Goal: Task Accomplishment & Management: Complete application form

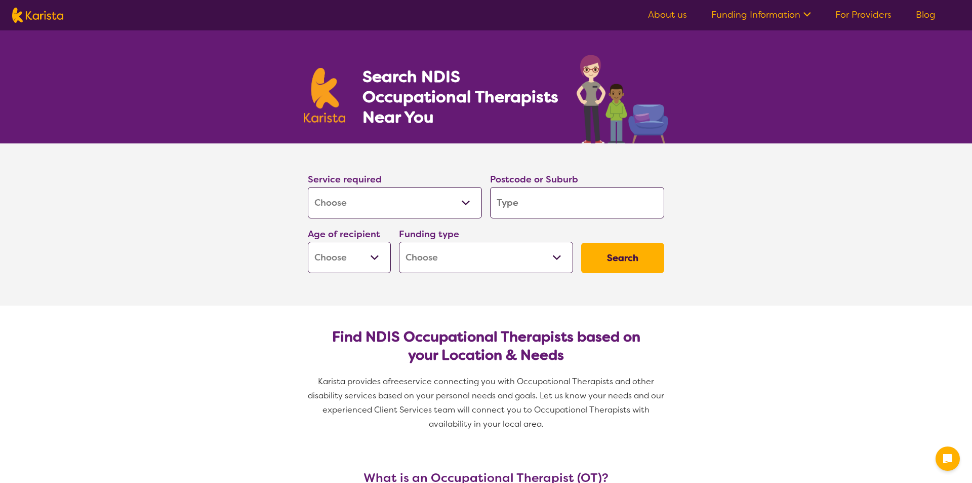
select select "[MEDICAL_DATA]"
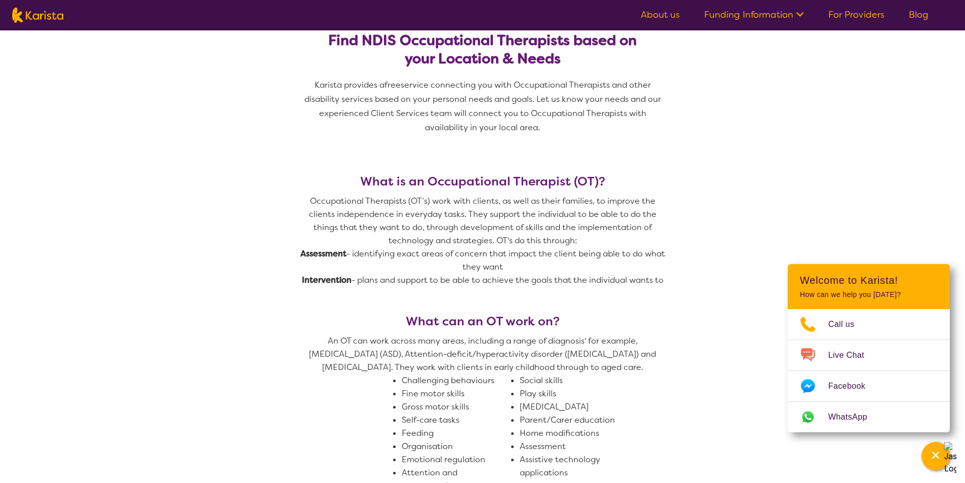
scroll to position [304, 0]
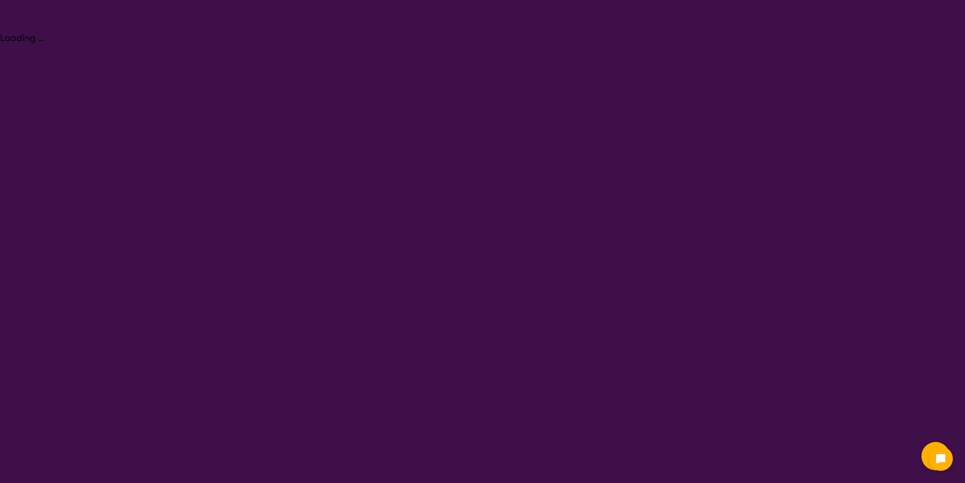
select select "[MEDICAL_DATA]"
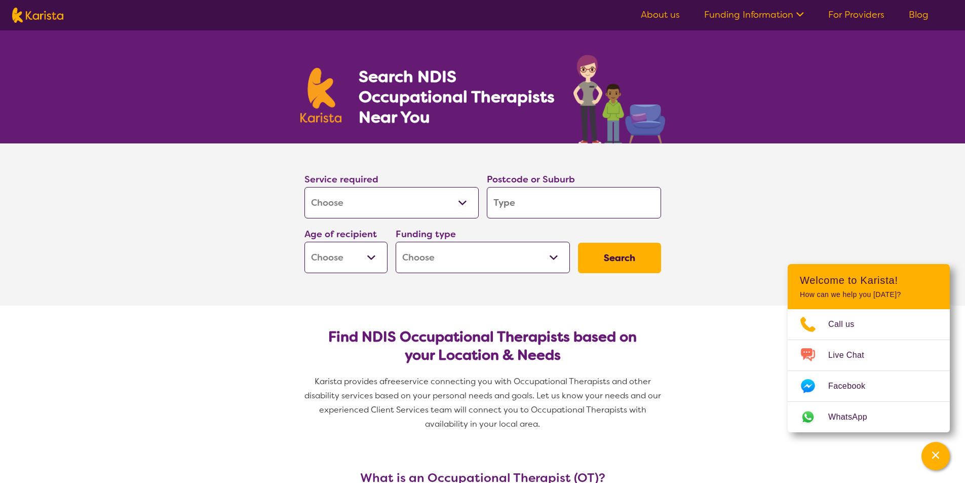
click at [736, 18] on link "Funding Information" at bounding box center [754, 15] width 100 height 12
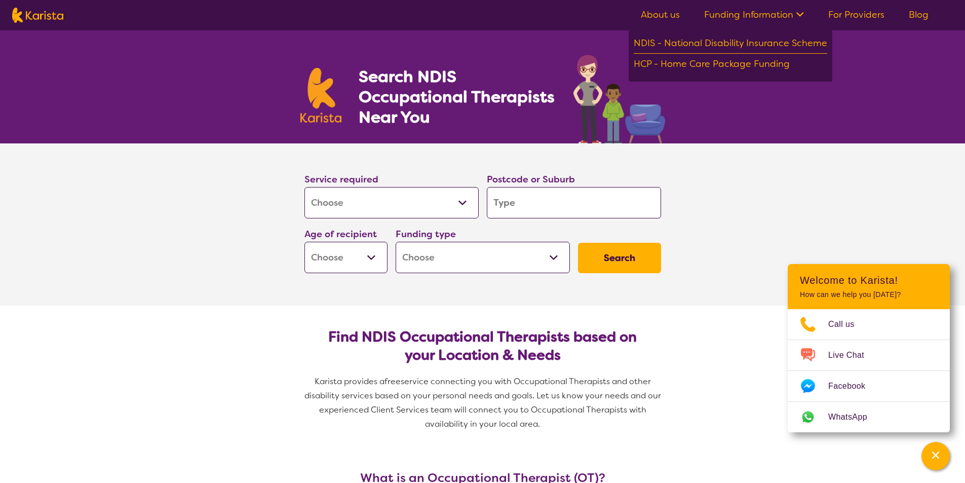
click at [854, 16] on link "For Providers" at bounding box center [856, 15] width 56 height 12
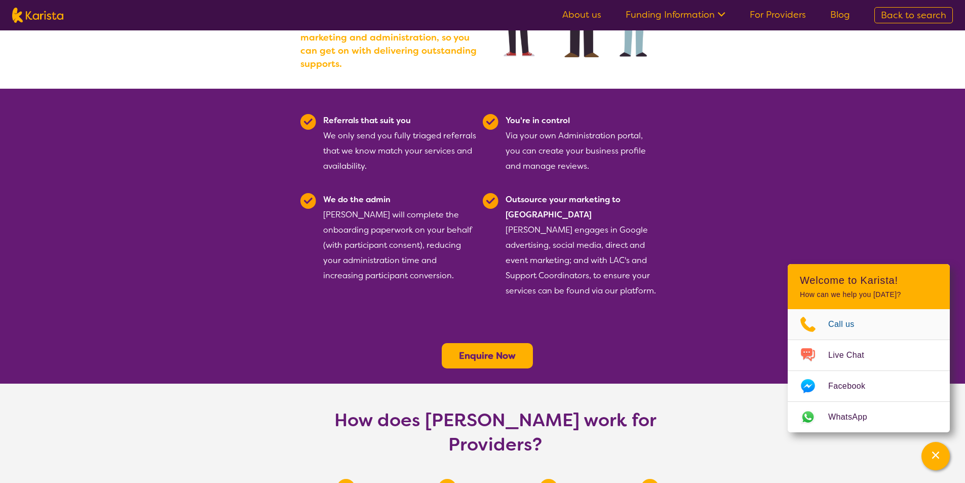
scroll to position [182, 0]
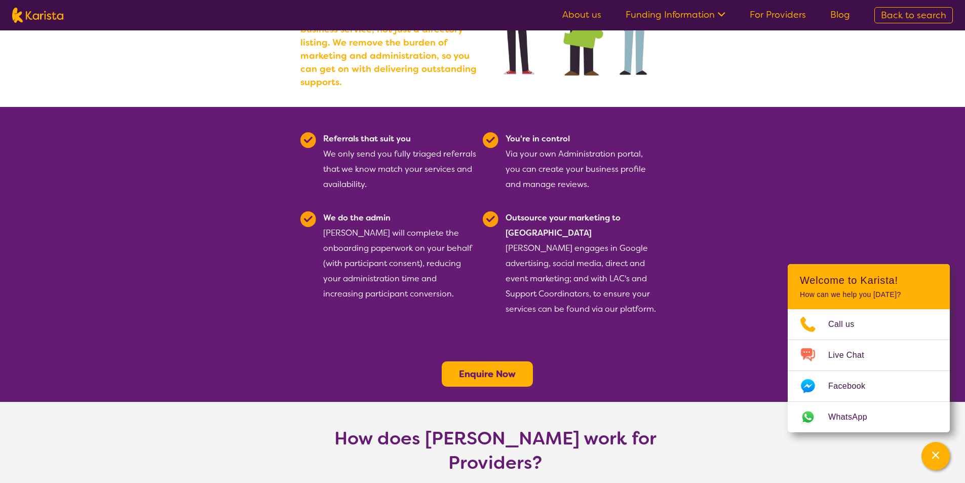
click at [720, 16] on icon at bounding box center [720, 13] width 11 height 11
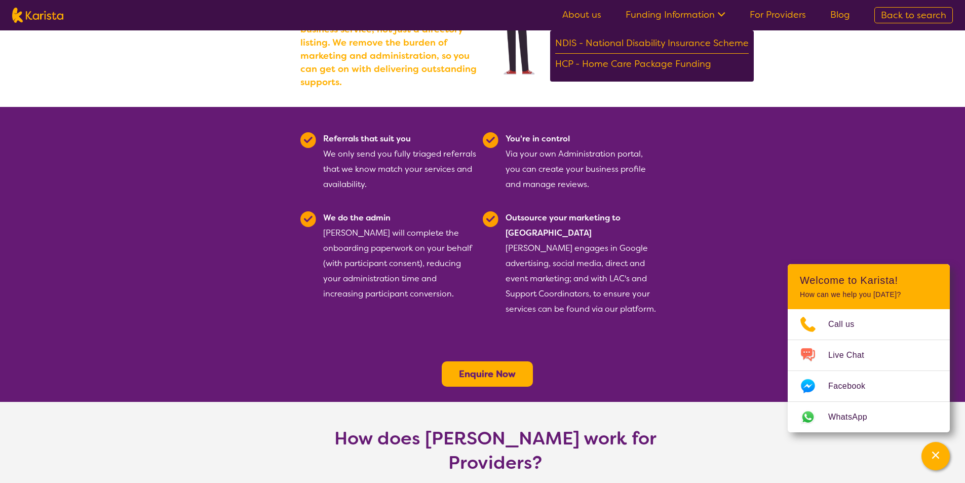
click at [591, 16] on link "About us" at bounding box center [581, 15] width 39 height 12
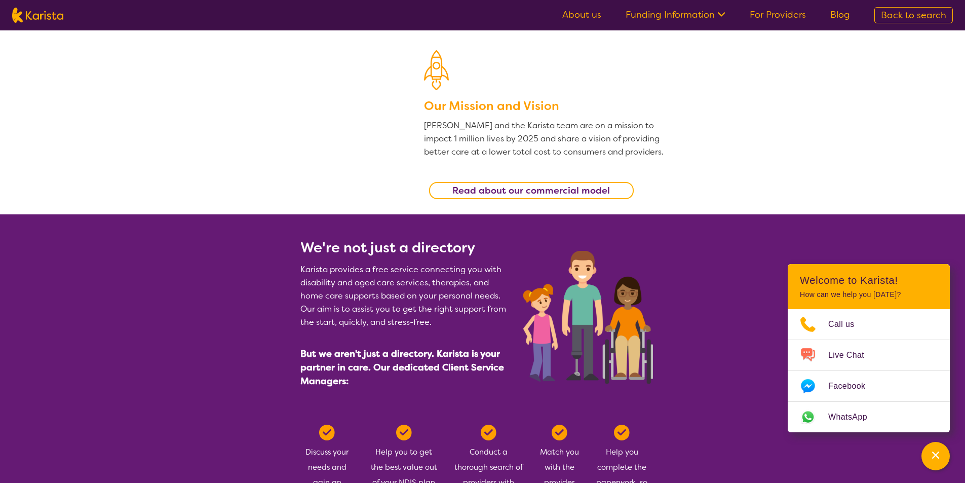
scroll to position [253, 0]
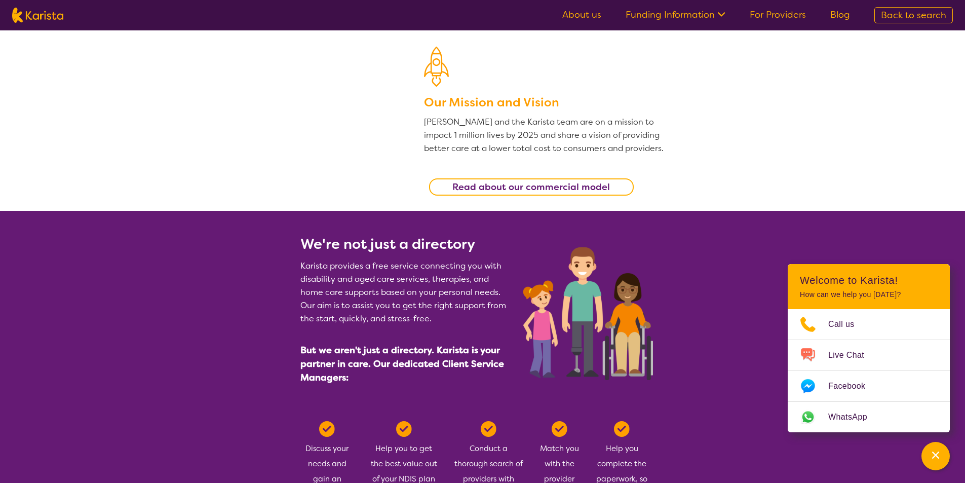
click at [605, 188] on b "Read about our commercial model" at bounding box center [531, 187] width 158 height 12
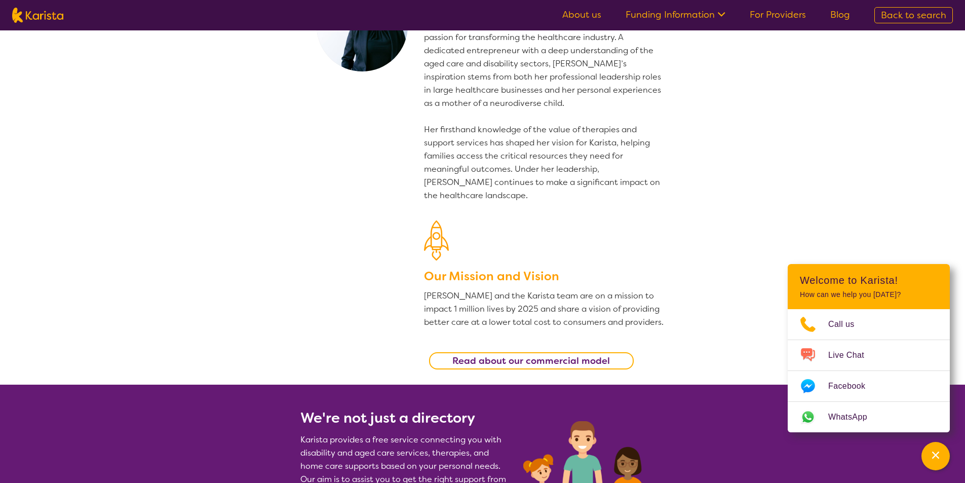
scroll to position [0, 0]
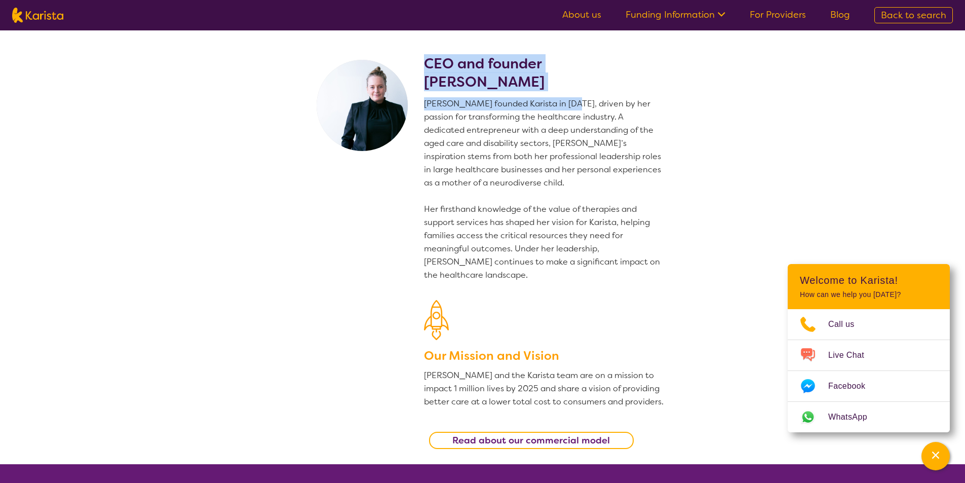
drag, startPoint x: 562, startPoint y: 92, endPoint x: 419, endPoint y: 60, distance: 146.7
click at [419, 60] on section "CEO and founder Danielle Bodinnar Danielle founded Karista in 2016, driven by h…" at bounding box center [482, 247] width 389 height 434
click at [806, 18] on link "For Providers" at bounding box center [778, 15] width 56 height 12
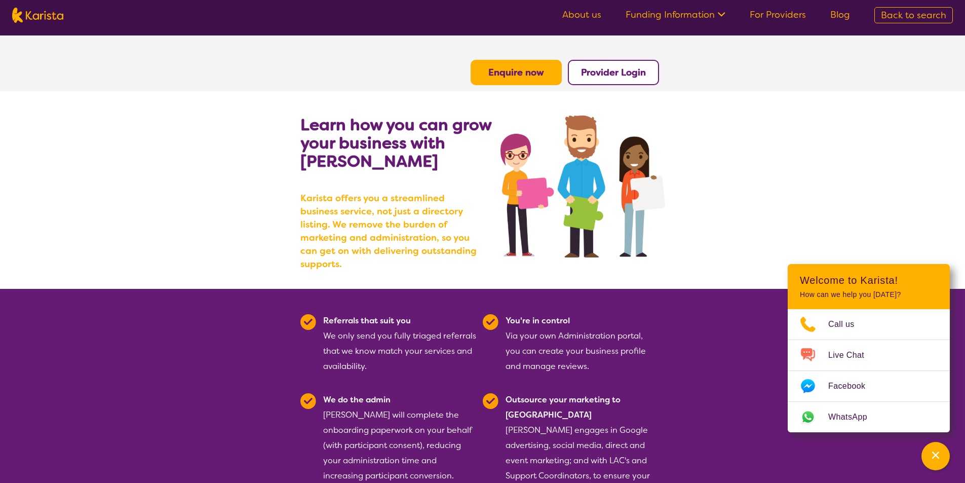
click at [621, 74] on b "Provider Login" at bounding box center [613, 72] width 65 height 12
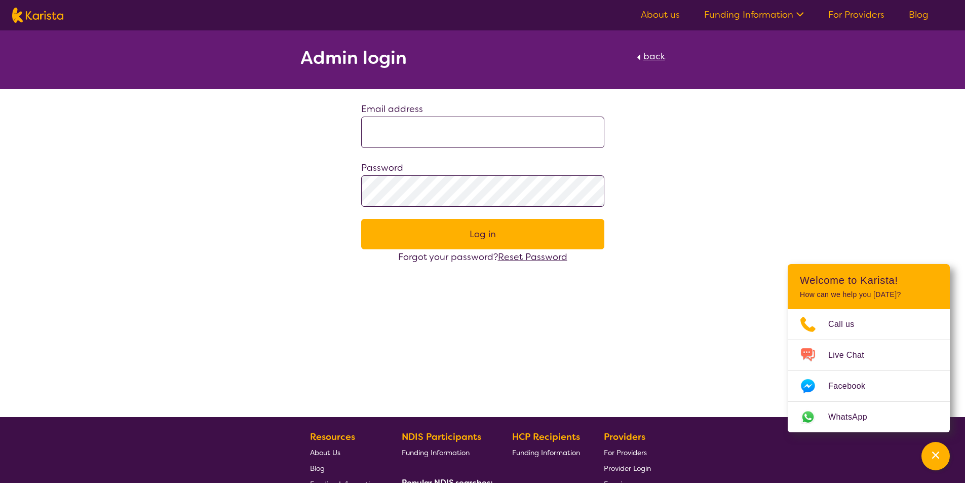
click at [653, 53] on span "back" at bounding box center [654, 56] width 22 height 12
select select "[MEDICAL_DATA]"
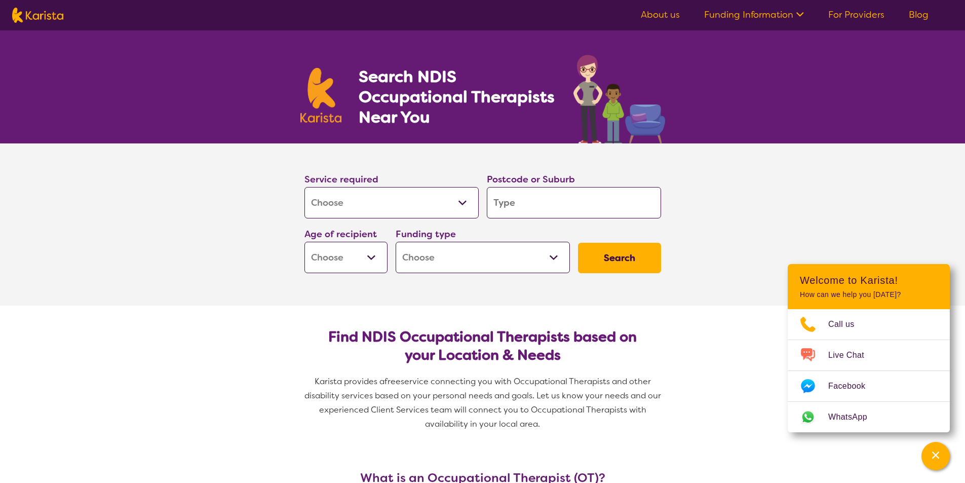
click at [863, 9] on link "For Providers" at bounding box center [856, 15] width 56 height 12
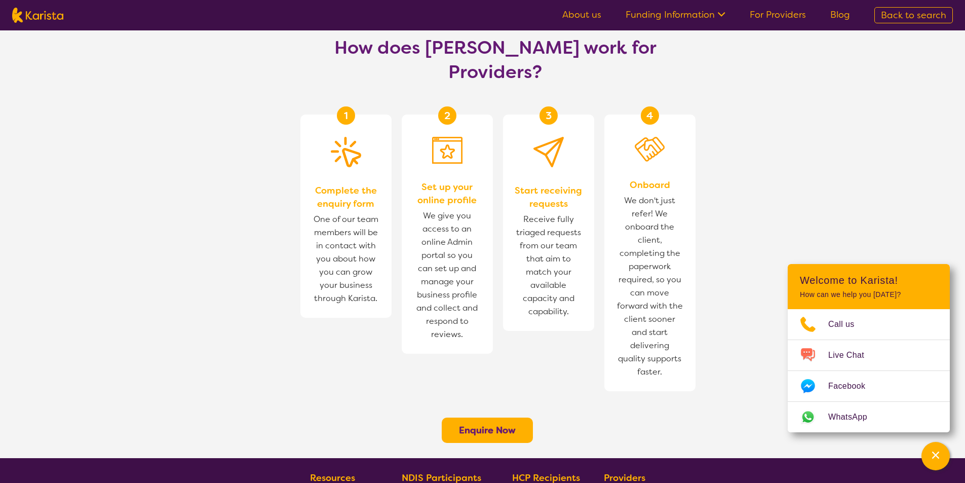
scroll to position [557, 0]
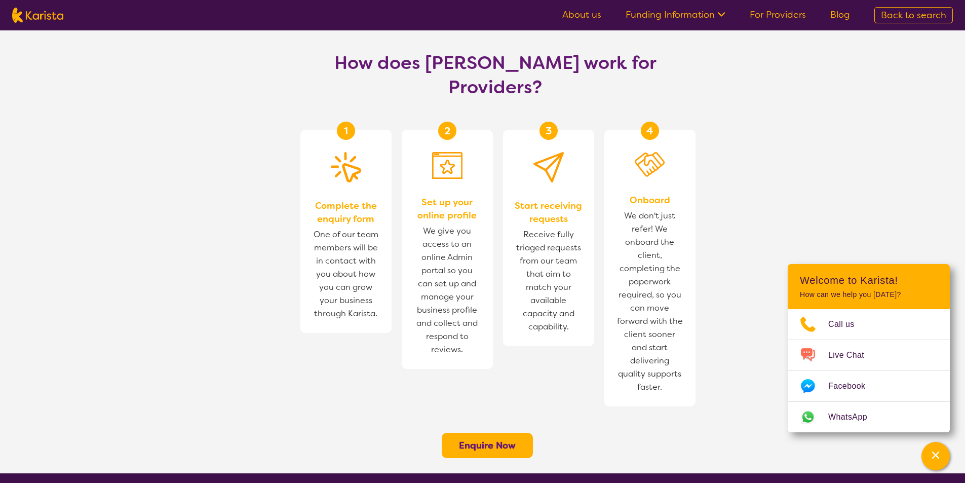
click at [489, 439] on b "Enquire Now" at bounding box center [487, 445] width 57 height 12
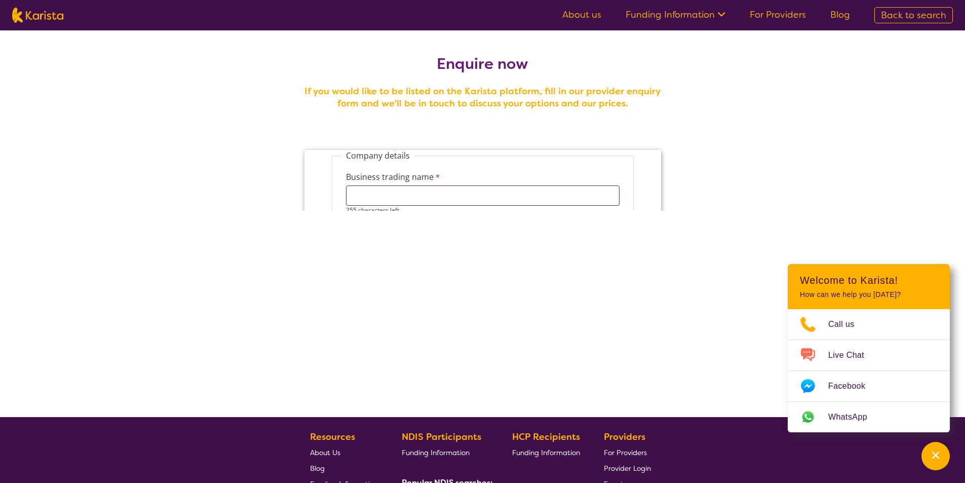
click at [436, 196] on input "Business trading name" at bounding box center [482, 195] width 274 height 20
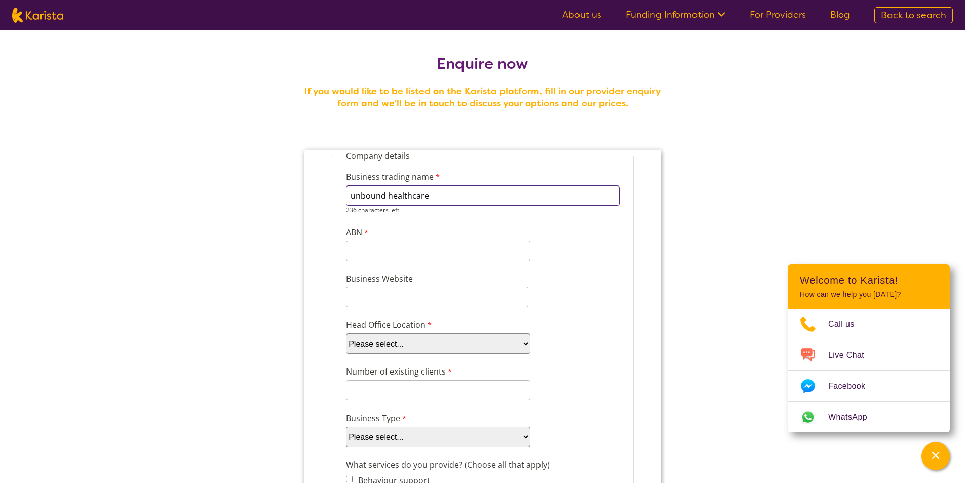
type input "unbound healthcare"
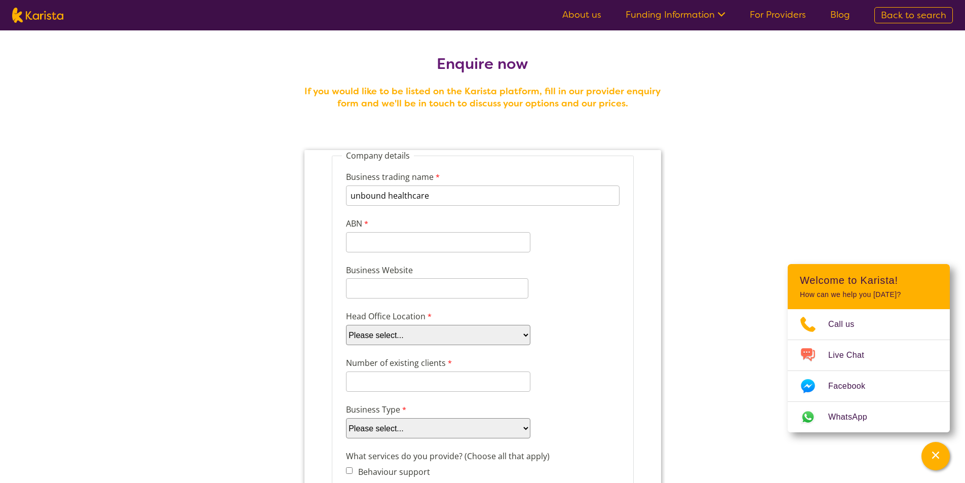
click at [459, 342] on select "Please select... ACT NSW NT QLD SA TAS VIC WA" at bounding box center [437, 335] width 184 height 20
select select "tfa_98"
click at [345, 325] on select "Please select... ACT NSW NT QLD SA TAS VIC WA" at bounding box center [437, 335] width 184 height 20
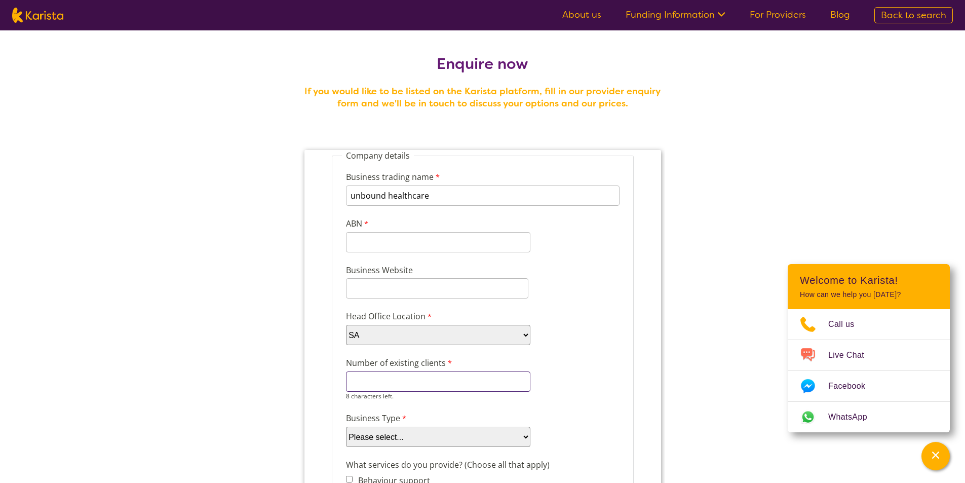
click at [422, 386] on input "Number of existing clients" at bounding box center [437, 381] width 184 height 20
type input "7-10"
click at [401, 433] on select "Please select... Company Individual/Sole Trader Other (please specify)" at bounding box center [437, 436] width 184 height 20
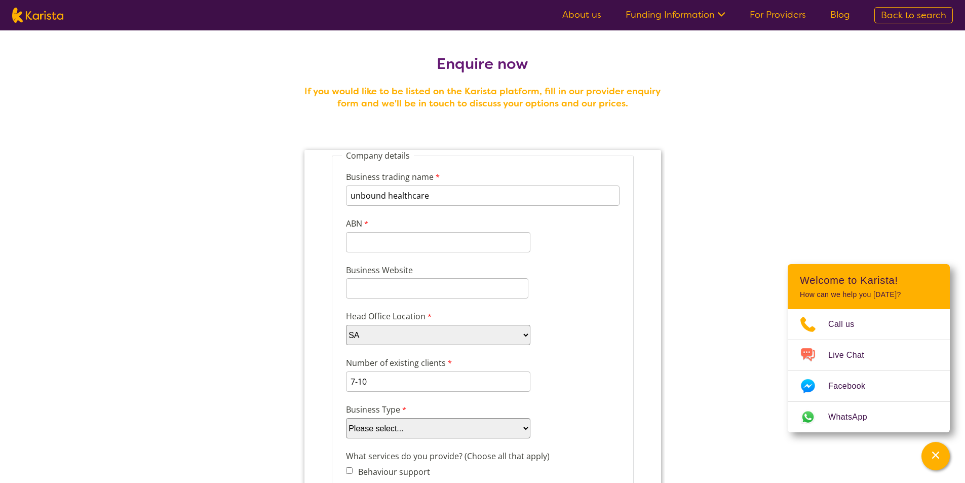
select select "tfa_88"
click at [345, 418] on select "Please select... Company Individual/Sole Trader Other (please specify)" at bounding box center [437, 428] width 184 height 20
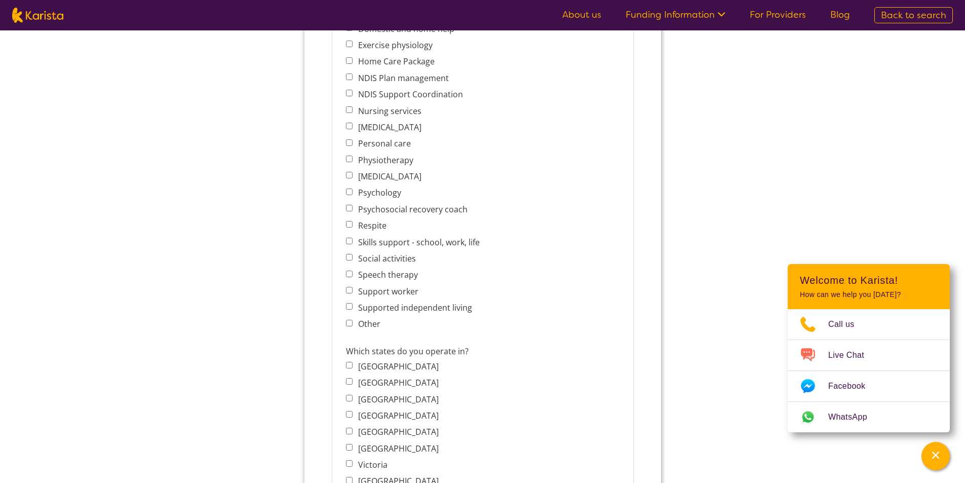
scroll to position [506, 0]
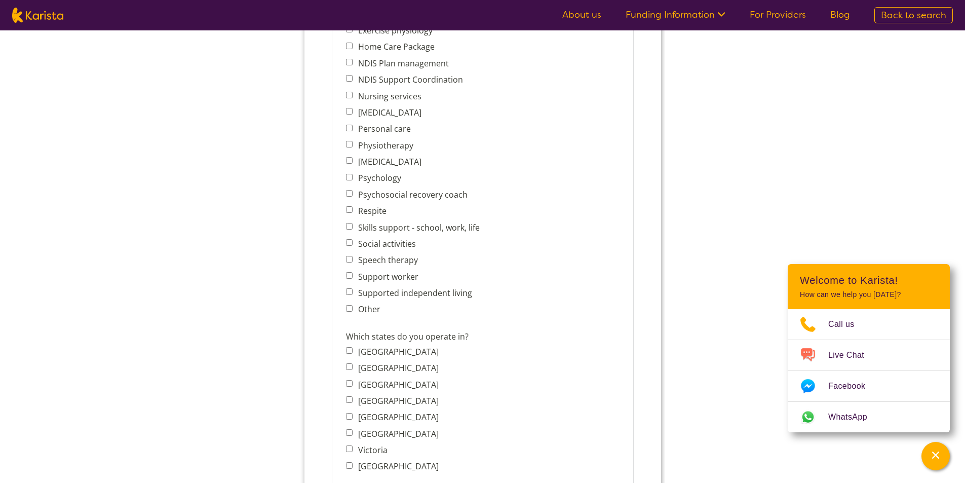
click at [350, 418] on input "South Australia" at bounding box center [348, 416] width 7 height 7
checkbox input "true"
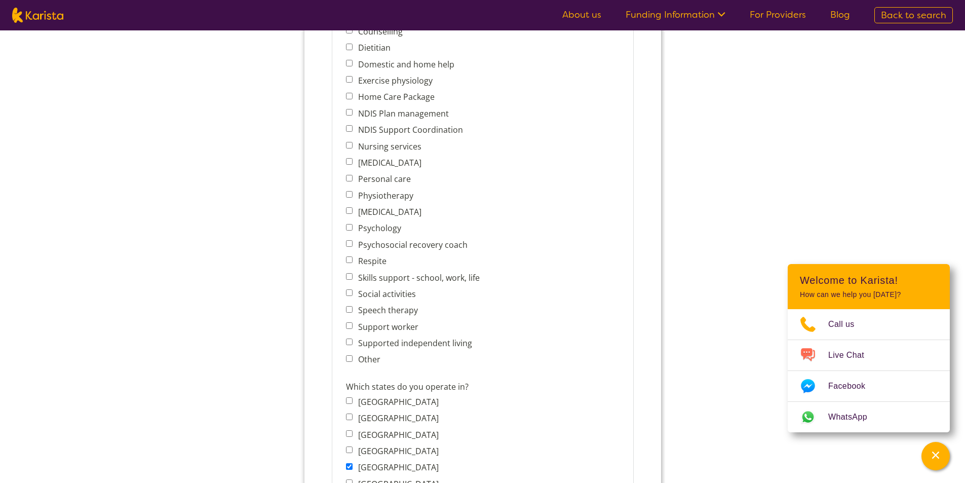
scroll to position [456, 0]
click at [347, 162] on input "[MEDICAL_DATA]" at bounding box center [348, 162] width 7 height 7
checkbox input "true"
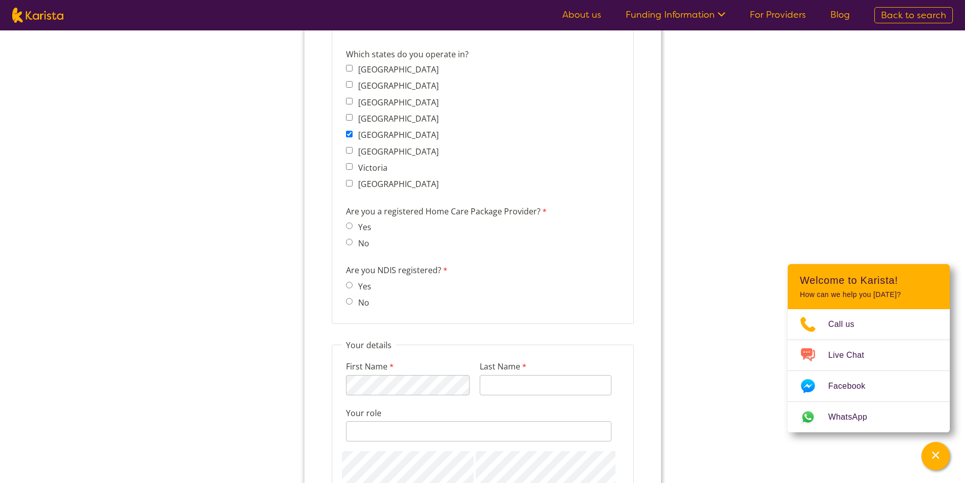
scroll to position [810, 0]
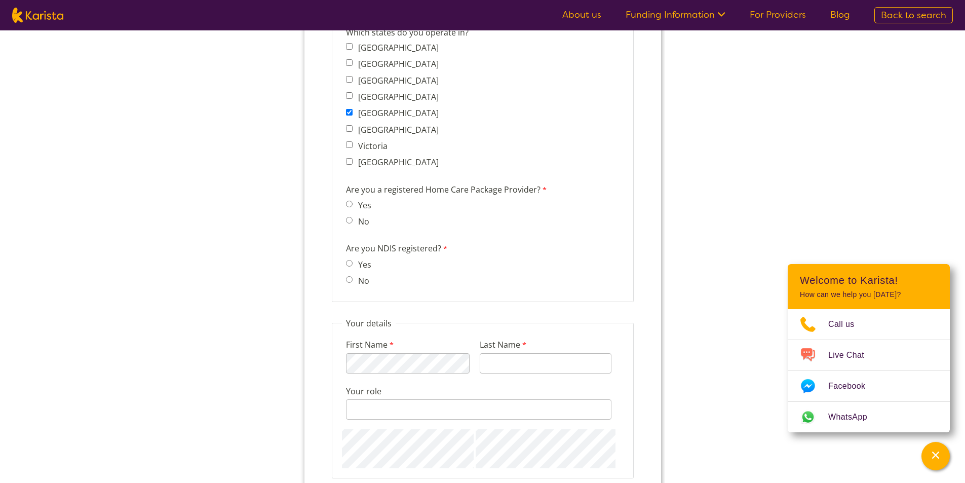
click at [347, 221] on input "No" at bounding box center [348, 220] width 7 height 7
radio input "true"
click at [347, 284] on span "No" at bounding box center [360, 281] width 31 height 14
click at [347, 281] on input "No" at bounding box center [348, 279] width 7 height 7
radio input "true"
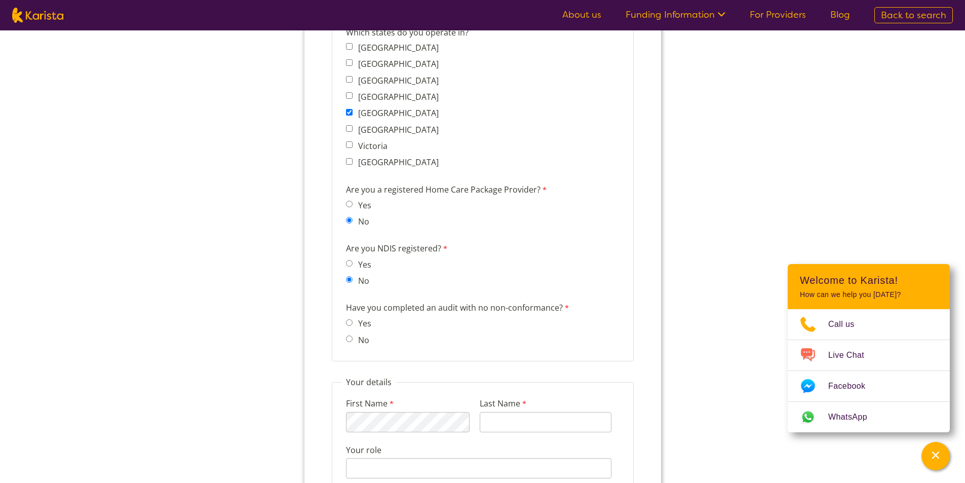
click at [352, 337] on span "No" at bounding box center [360, 340] width 31 height 14
click at [350, 340] on input "No" at bounding box center [348, 338] width 7 height 7
radio input "true"
drag, startPoint x: 487, startPoint y: 310, endPoint x: 557, endPoint y: 308, distance: 69.4
click at [557, 308] on label "Have you completed an audit with no non-conformance?" at bounding box center [457, 308] width 225 height 15
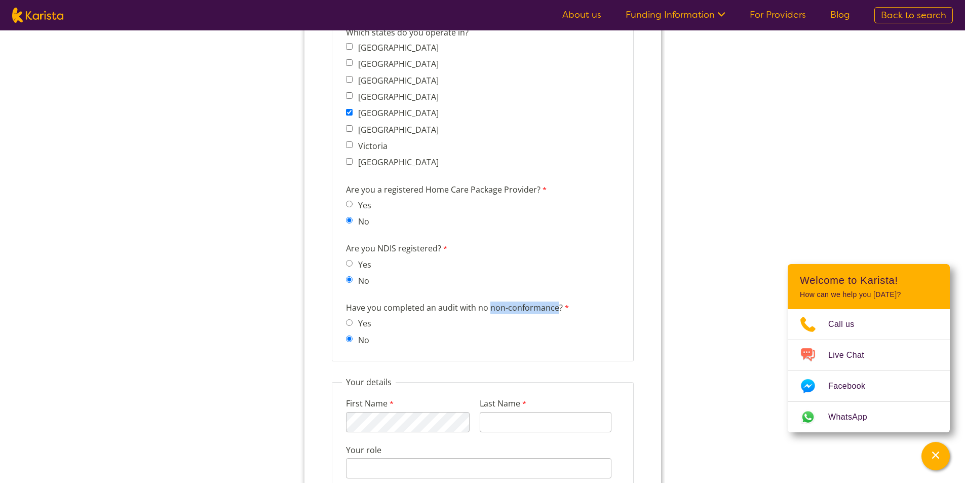
copy label "non-conformance"
click at [405, 328] on div "Have you completed an audit with no non-conformance? Yes No" at bounding box center [482, 325] width 282 height 52
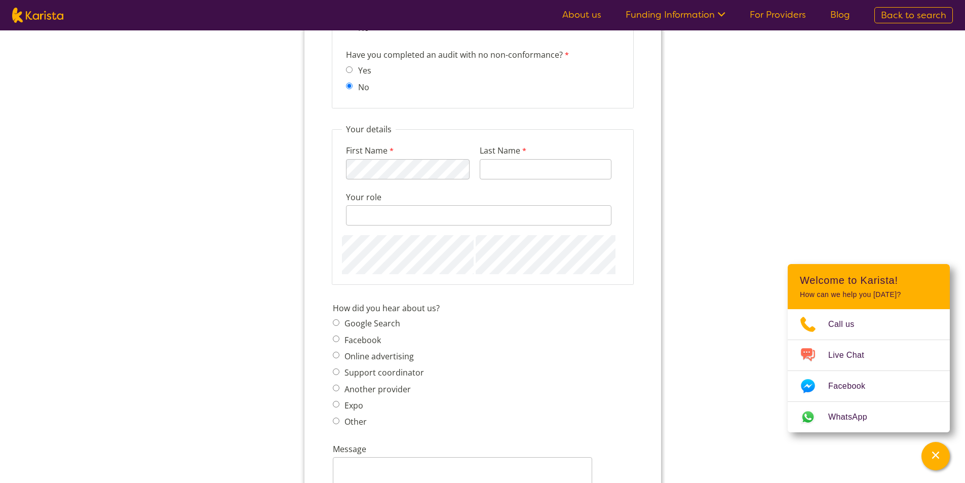
scroll to position [1064, 0]
type input "Kannan"
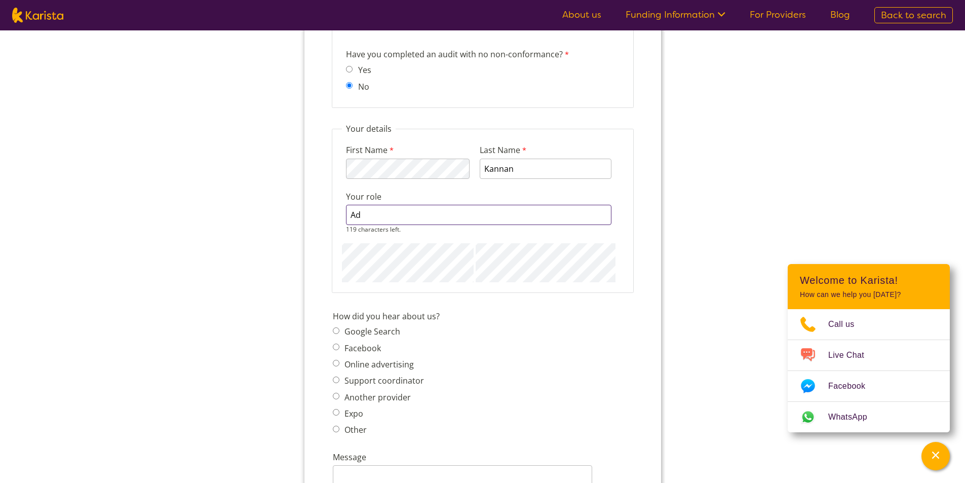
type input "A"
type input "manager"
click at [366, 331] on span "Google Search Facebook Online advertising Support coordinator Another provider …" at bounding box center [380, 380] width 97 height 113
click at [358, 329] on span "Google Search" at bounding box center [380, 323] width 97 height 14
click at [337, 323] on input "Google Search" at bounding box center [335, 322] width 7 height 7
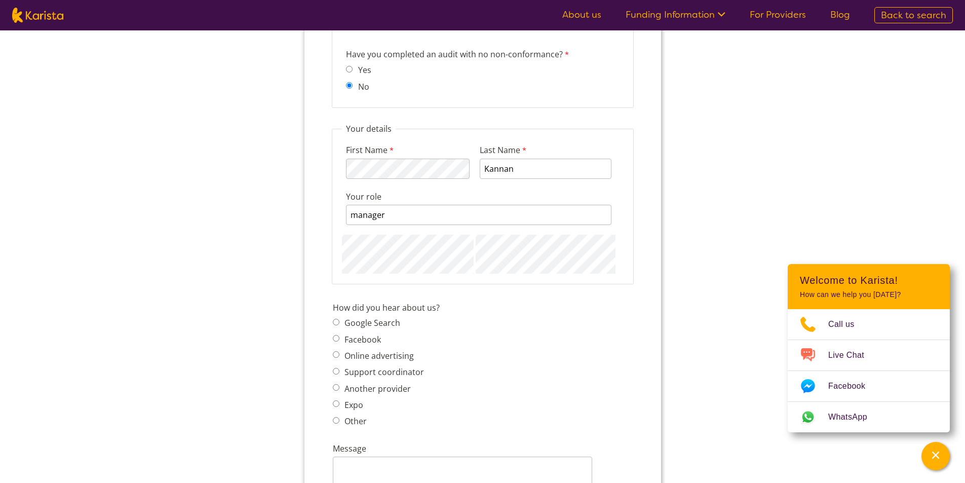
radio input "true"
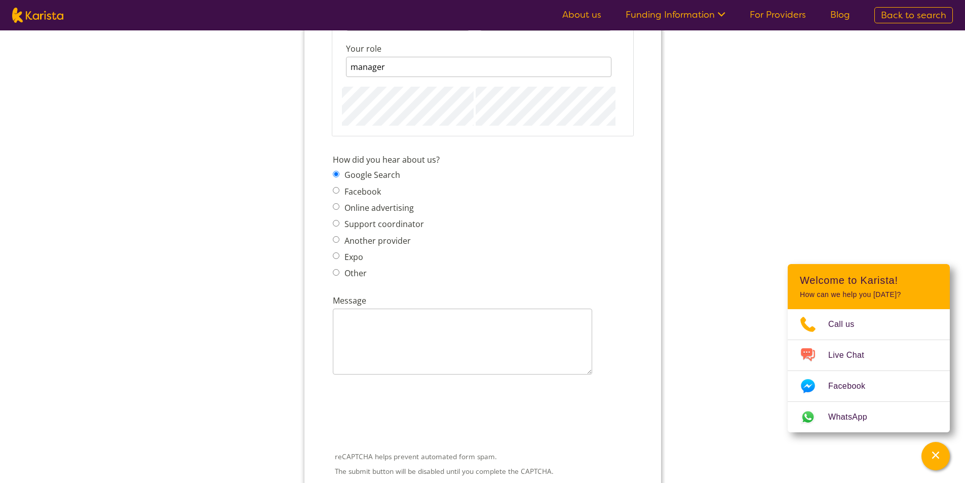
scroll to position [1216, 0]
click at [376, 329] on textarea "Message" at bounding box center [461, 337] width 259 height 66
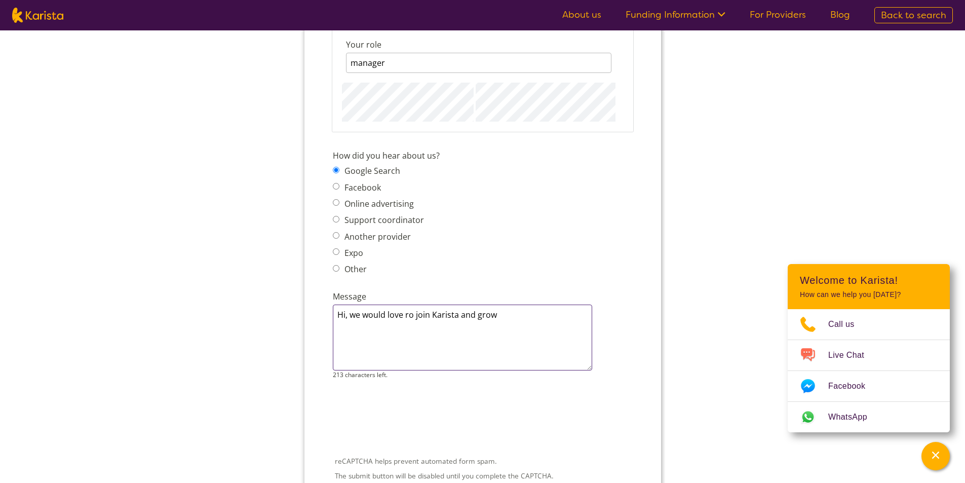
type textarea "Hi, we would love ro join Karista and grow"
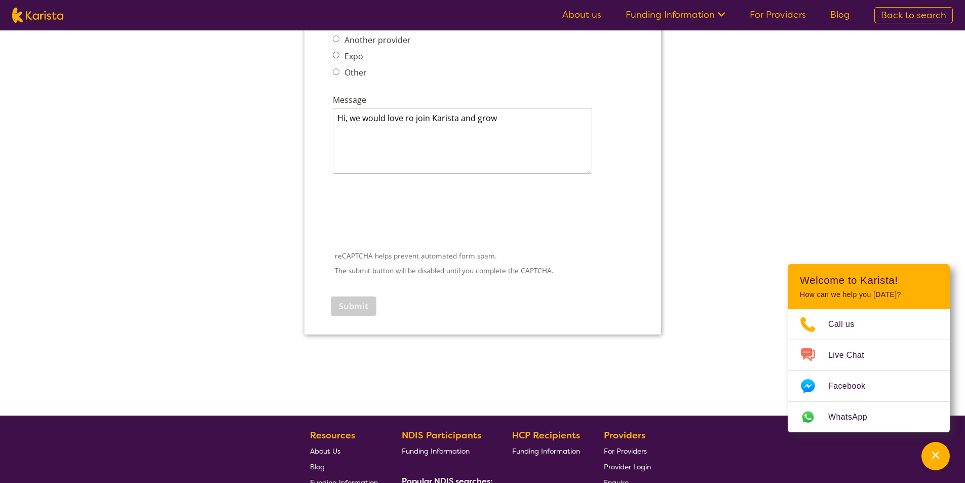
scroll to position [1418, 0]
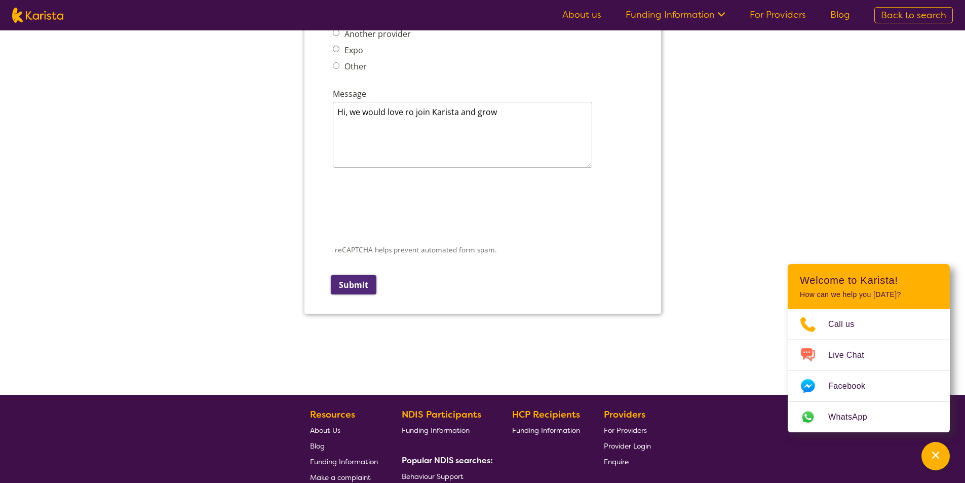
click at [367, 285] on input "Submit" at bounding box center [353, 284] width 46 height 19
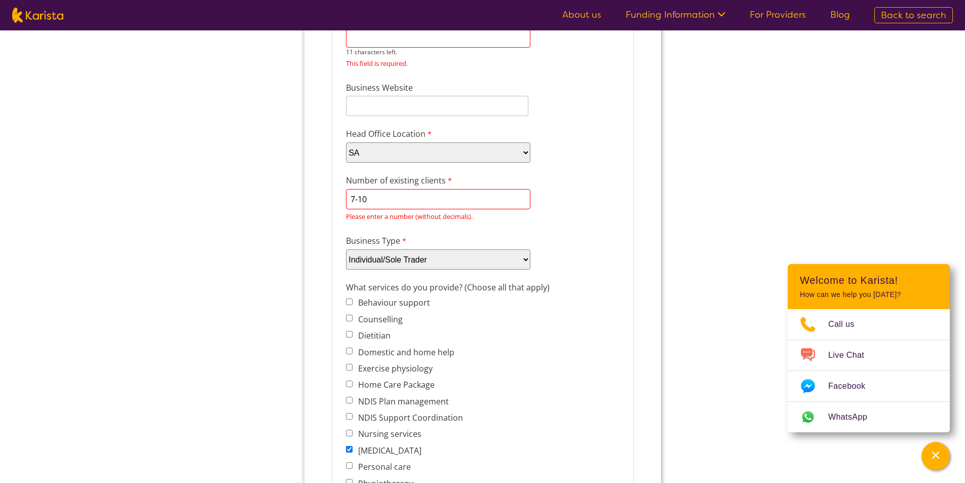
scroll to position [139, 0]
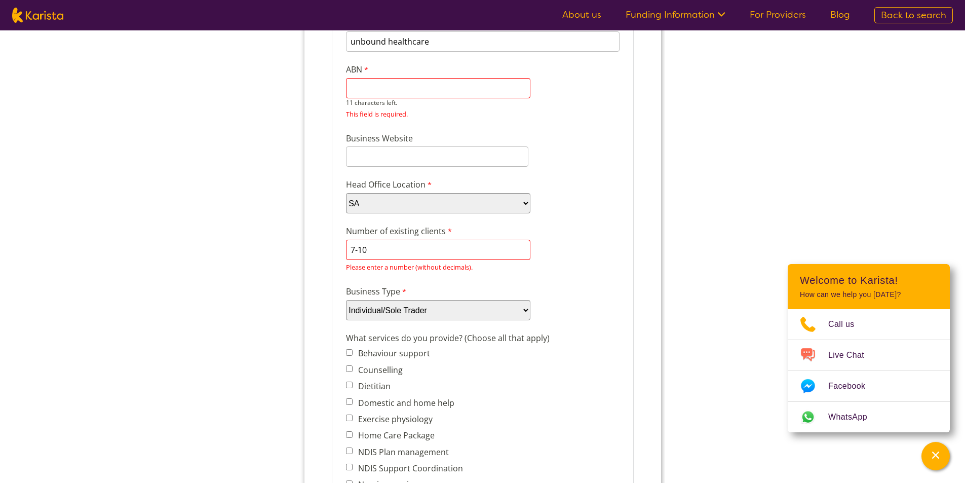
click at [358, 249] on input "7-10" at bounding box center [437, 250] width 184 height 20
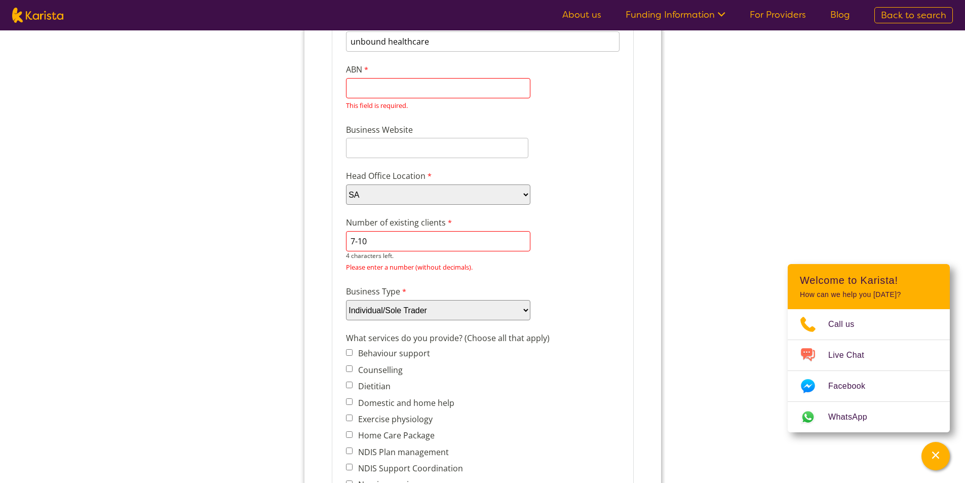
drag, startPoint x: 359, startPoint y: 243, endPoint x: 342, endPoint y: 235, distance: 19.0
click at [342, 235] on div "Number of existing clients 7-10 4 characters left. Please enter a number (witho…" at bounding box center [482, 244] width 282 height 61
type input "0"
type input "9"
click at [603, 234] on div "Number of existing clients 9 7 characters left. Please enter a number (without …" at bounding box center [482, 244] width 282 height 61
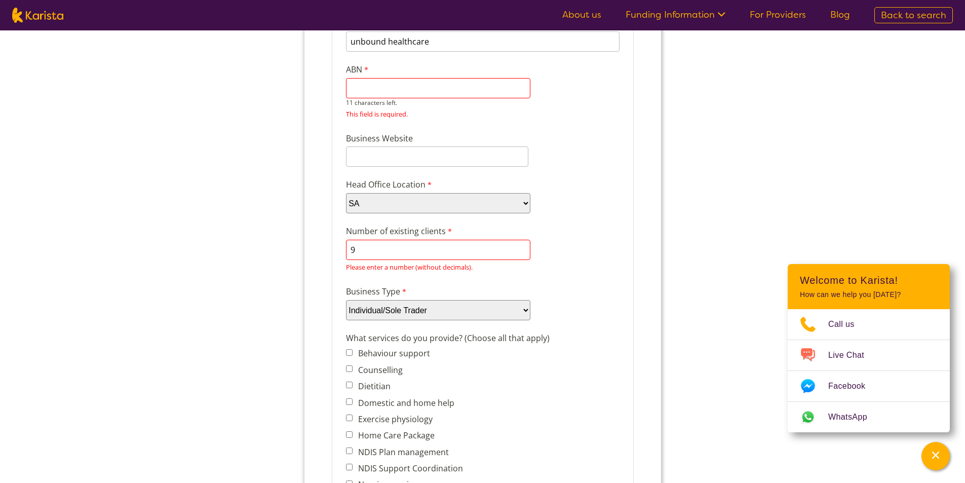
click at [413, 98] on input "ABN" at bounding box center [437, 88] width 184 height 20
paste input "15 404 787"
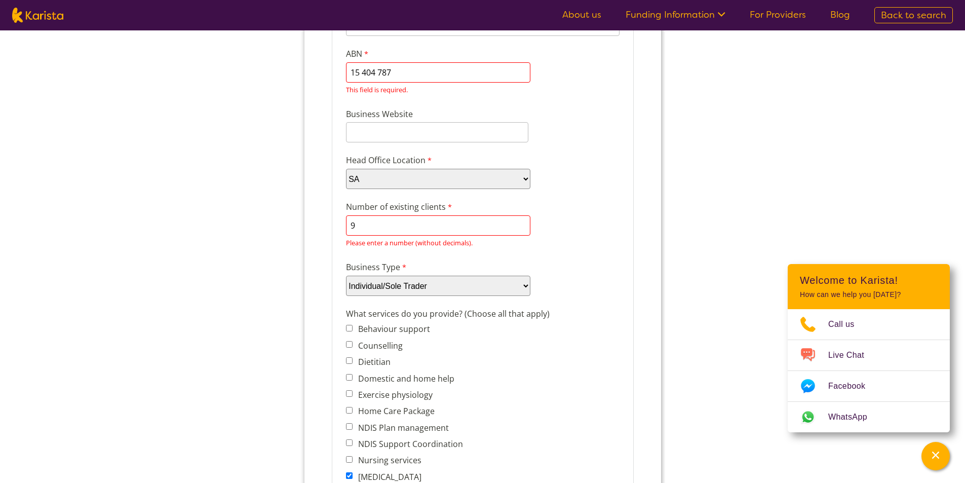
scroll to position [48, 0]
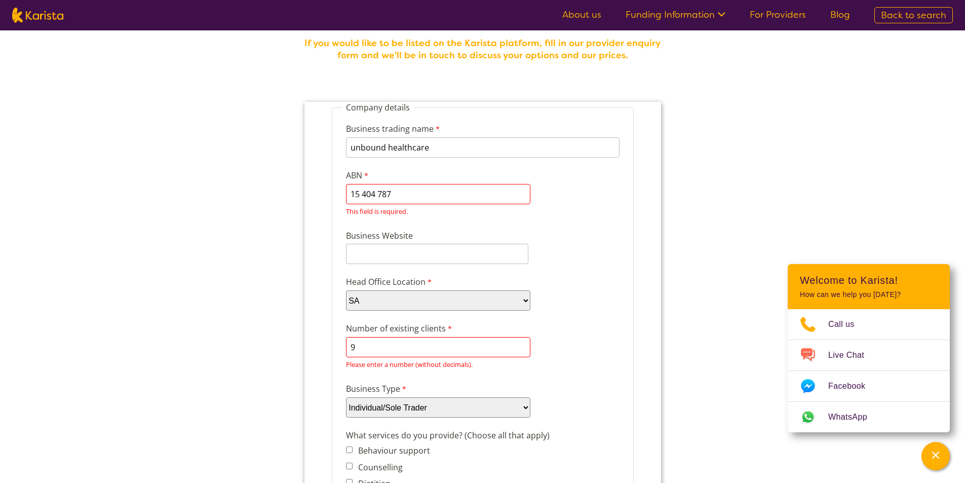
click at [360, 193] on input "15 404 787" at bounding box center [437, 194] width 184 height 20
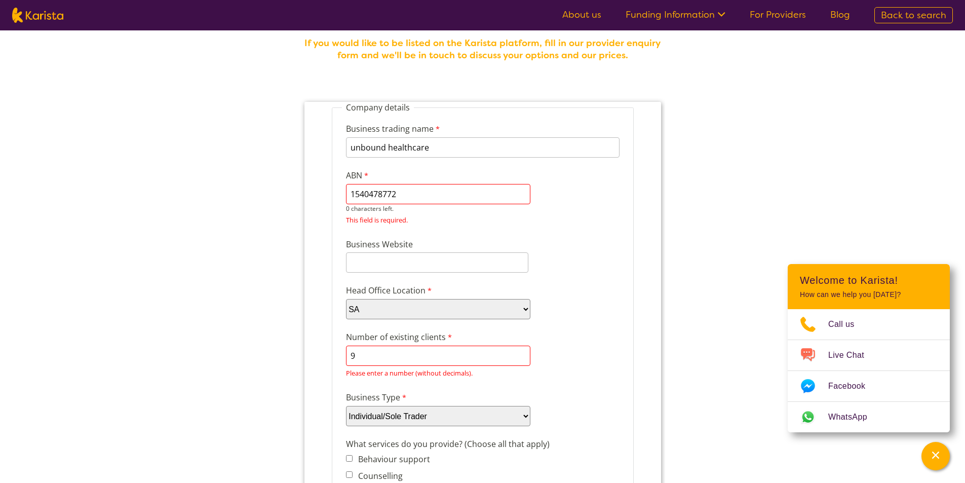
click at [412, 198] on input "1540478772" at bounding box center [437, 194] width 184 height 20
type input "15404787721"
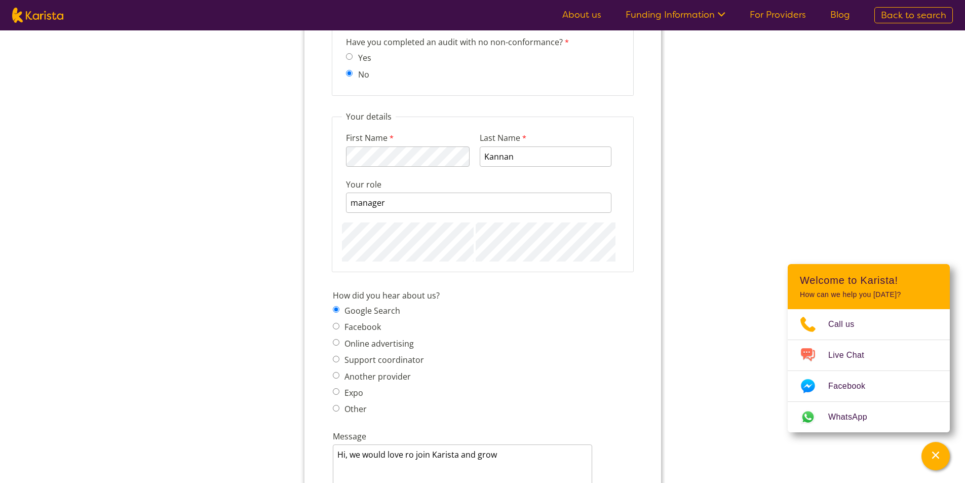
scroll to position [1466, 0]
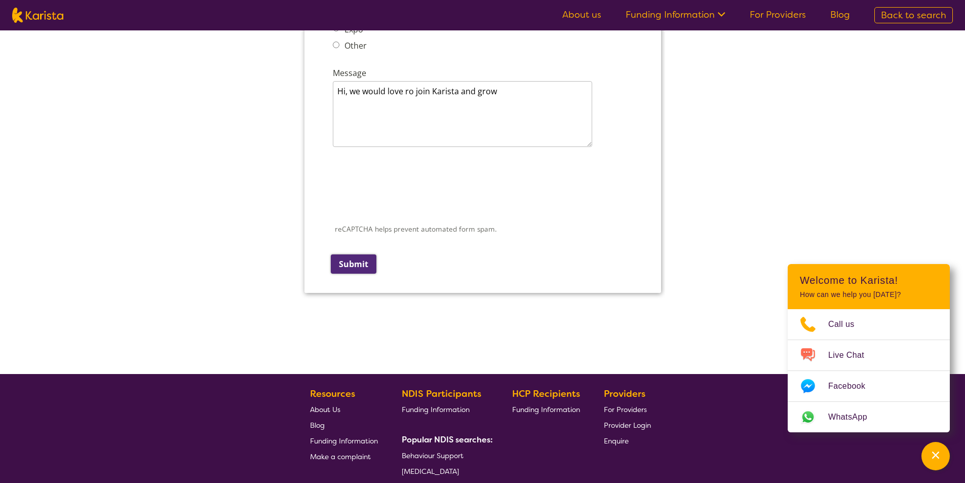
click at [356, 265] on input "Submit" at bounding box center [353, 263] width 46 height 19
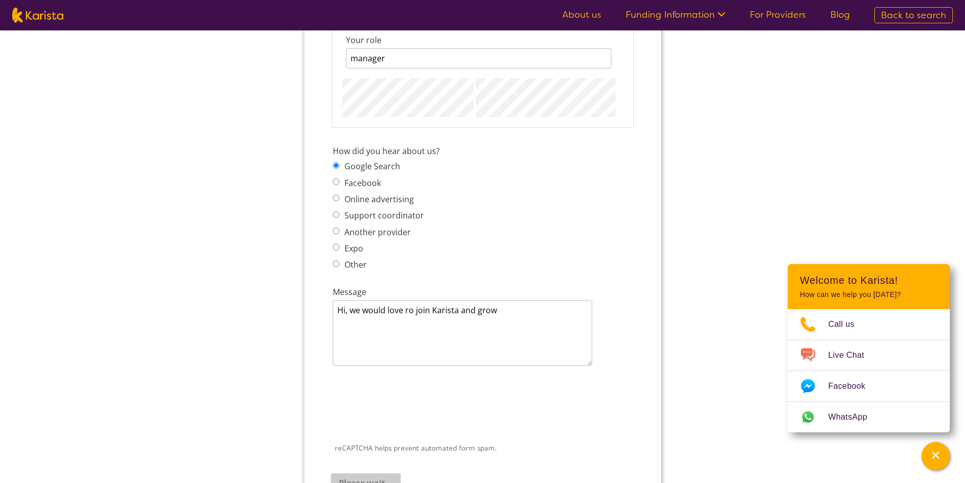
scroll to position [1264, 0]
